Goal: Browse casually

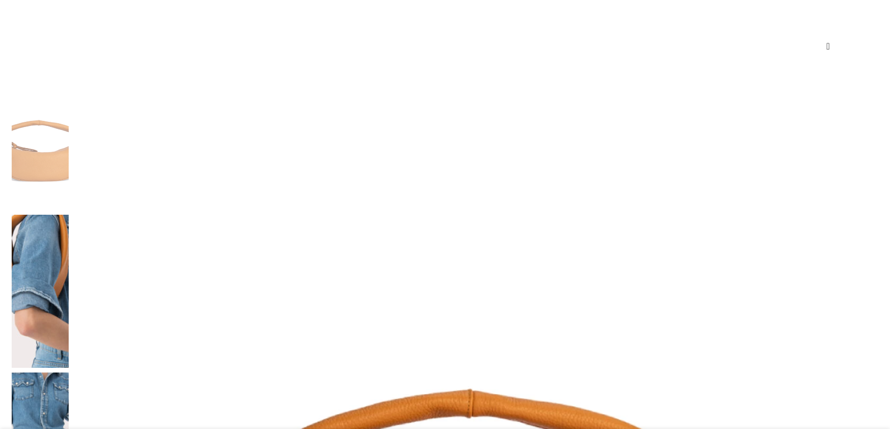
scroll to position [93, 0]
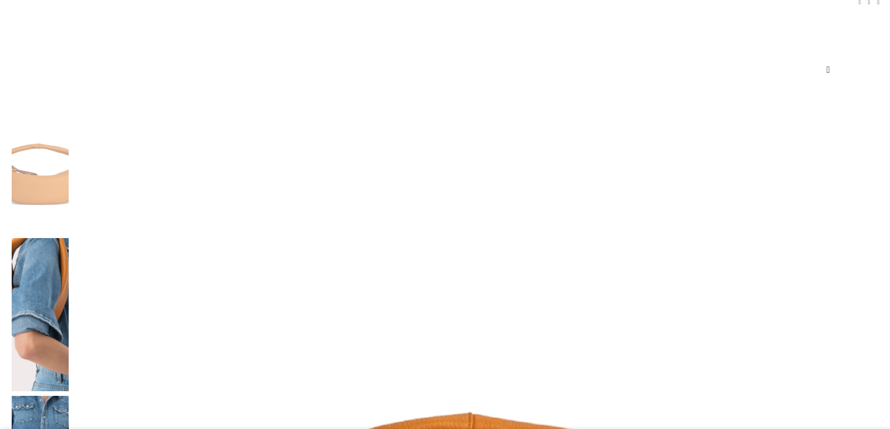
click at [69, 234] on img at bounding box center [40, 157] width 57 height 154
click at [69, 216] on img at bounding box center [40, 157] width 57 height 154
click at [69, 215] on img at bounding box center [40, 157] width 57 height 154
click at [69, 214] on img at bounding box center [40, 157] width 57 height 154
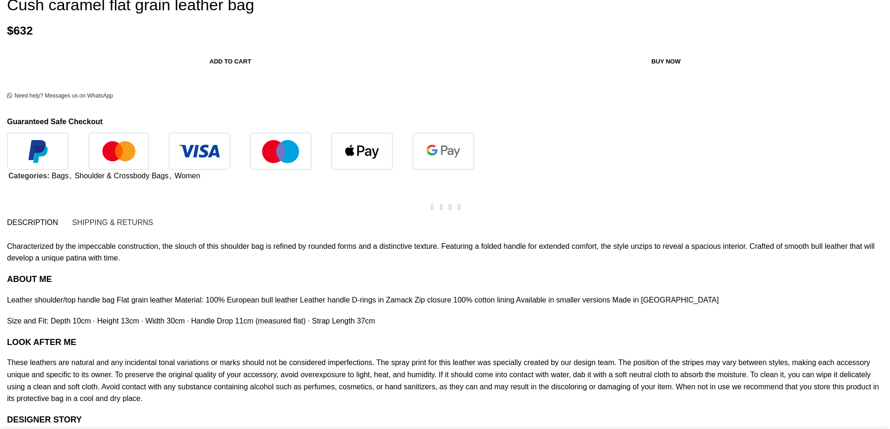
scroll to position [1075, 0]
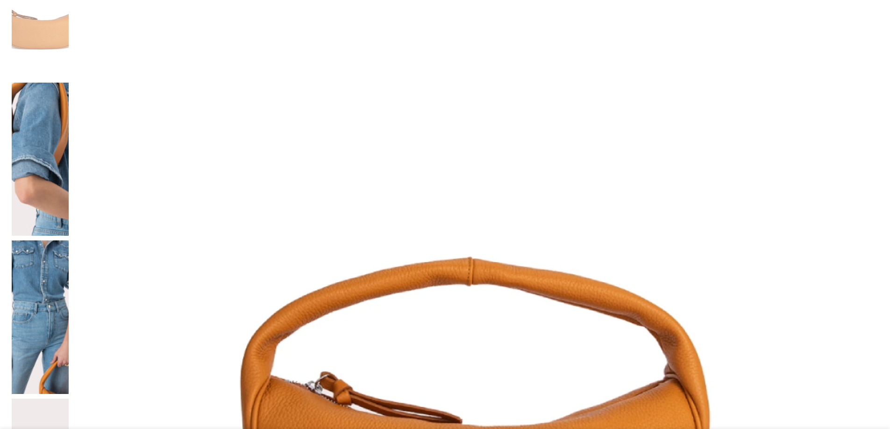
scroll to position [93, 0]
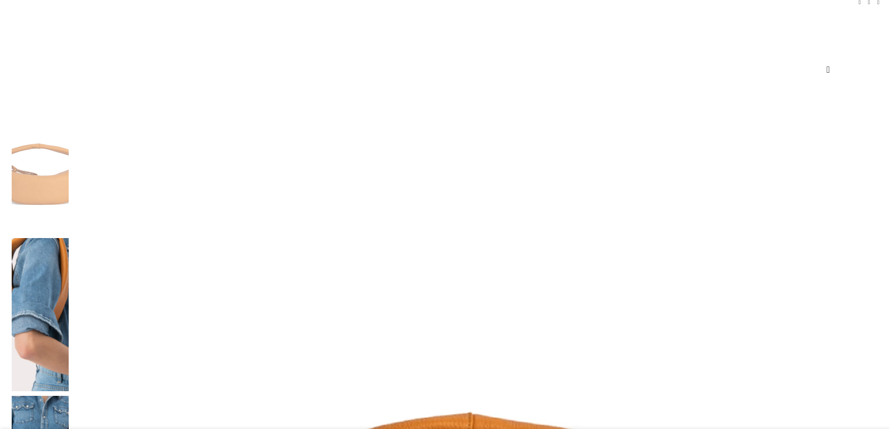
click at [69, 207] on img at bounding box center [40, 157] width 57 height 154
drag, startPoint x: 326, startPoint y: 205, endPoint x: 328, endPoint y: 198, distance: 6.9
click at [69, 203] on img at bounding box center [40, 157] width 57 height 154
